Goal: Information Seeking & Learning: Learn about a topic

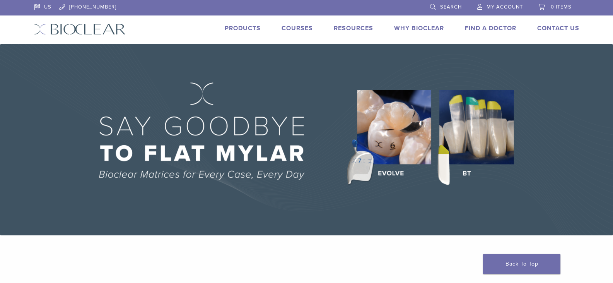
click at [501, 6] on span "My Account" at bounding box center [505, 7] width 36 height 6
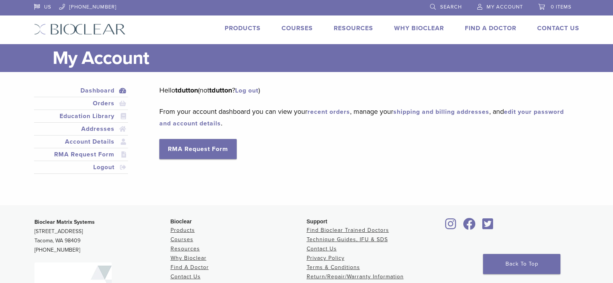
click at [296, 27] on link "Courses" at bounding box center [297, 28] width 31 height 8
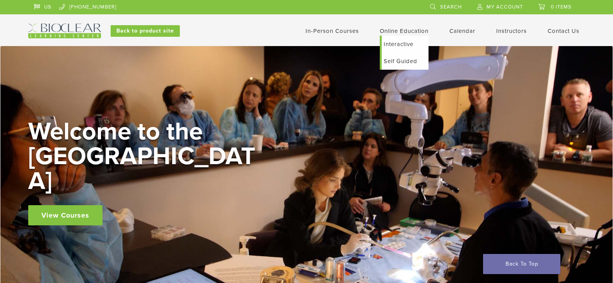
click at [395, 62] on link "Self Guided" at bounding box center [405, 61] width 47 height 17
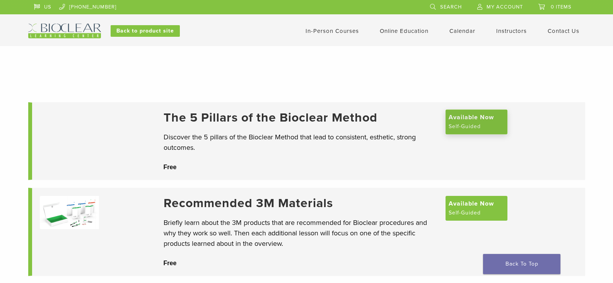
click at [467, 122] on span "Available Now" at bounding box center [471, 117] width 45 height 9
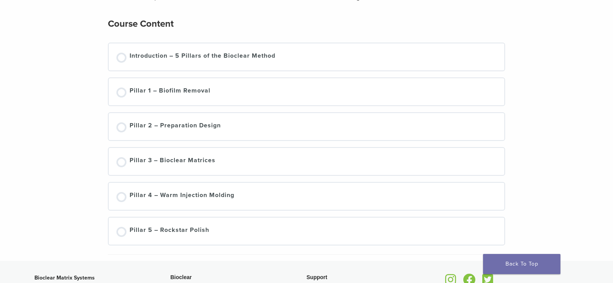
scroll to position [116, 0]
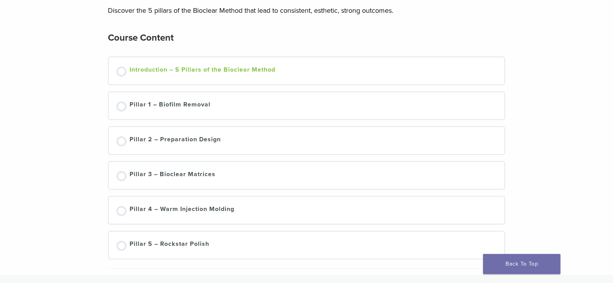
click at [121, 73] on div at bounding box center [121, 72] width 10 height 10
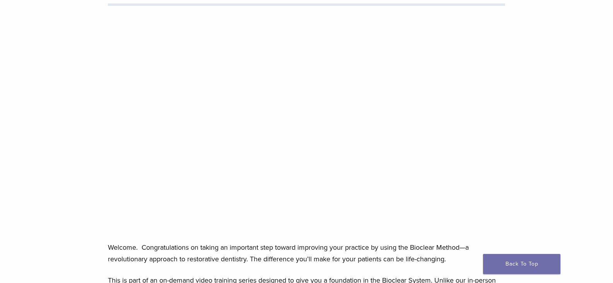
scroll to position [116, 0]
